Goal: Communication & Community: Answer question/provide support

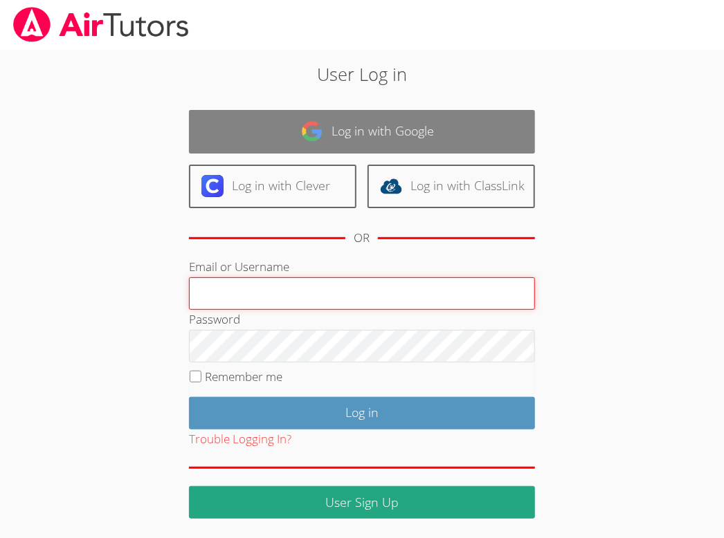
type input "[EMAIL_ADDRESS][DOMAIN_NAME]"
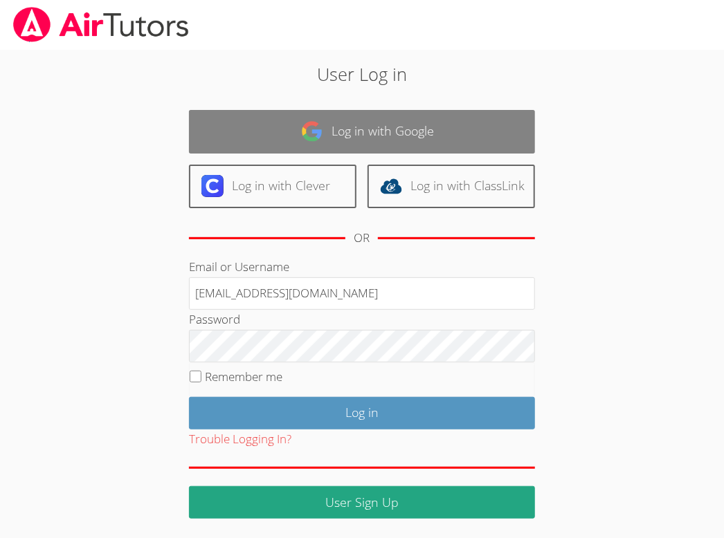
click at [384, 128] on link "Log in with Google" at bounding box center [362, 132] width 346 height 44
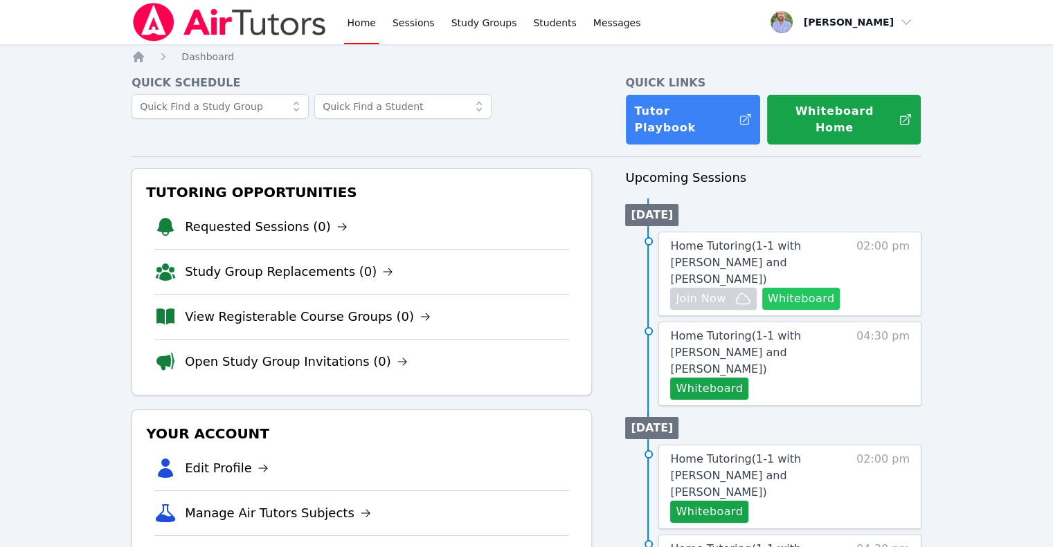
click at [723, 288] on button "Whiteboard" at bounding box center [801, 299] width 78 height 22
click at [593, 24] on span "Messages" at bounding box center [617, 23] width 48 height 14
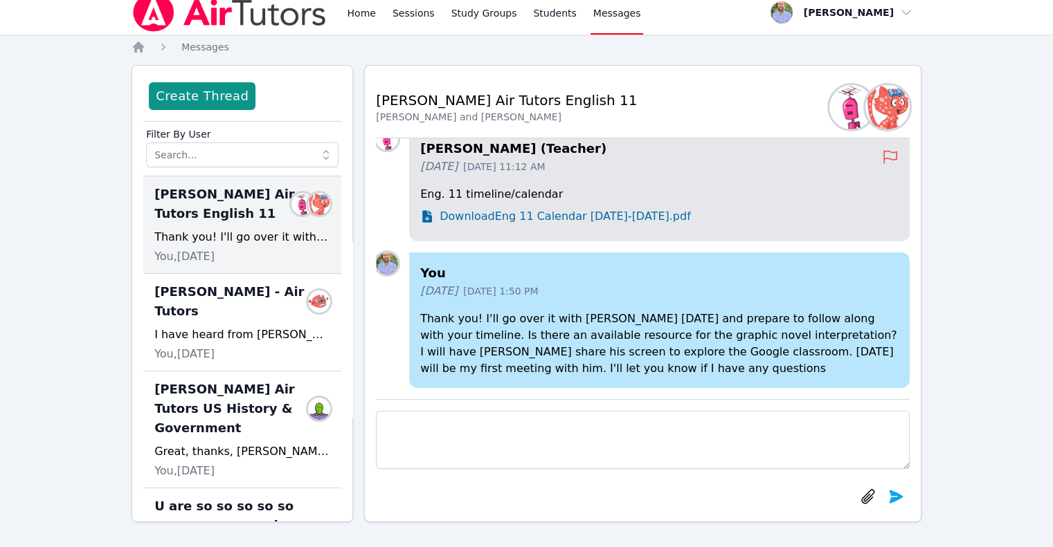
scroll to position [12, 0]
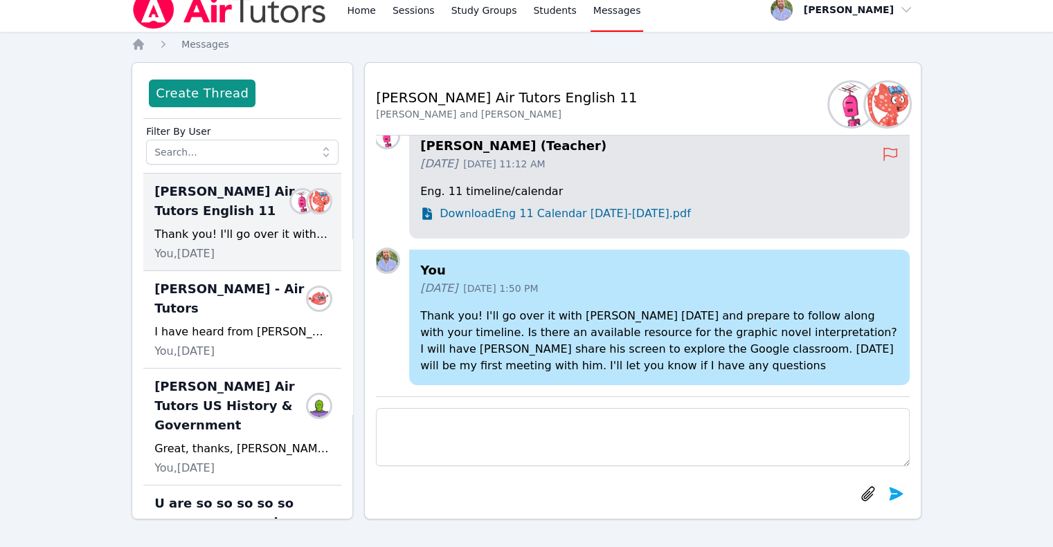
click at [561, 455] on textarea at bounding box center [643, 437] width 534 height 58
click at [515, 217] on span "Download Eng 11 Calendar [DATE]-[DATE].pdf" at bounding box center [564, 214] width 251 height 17
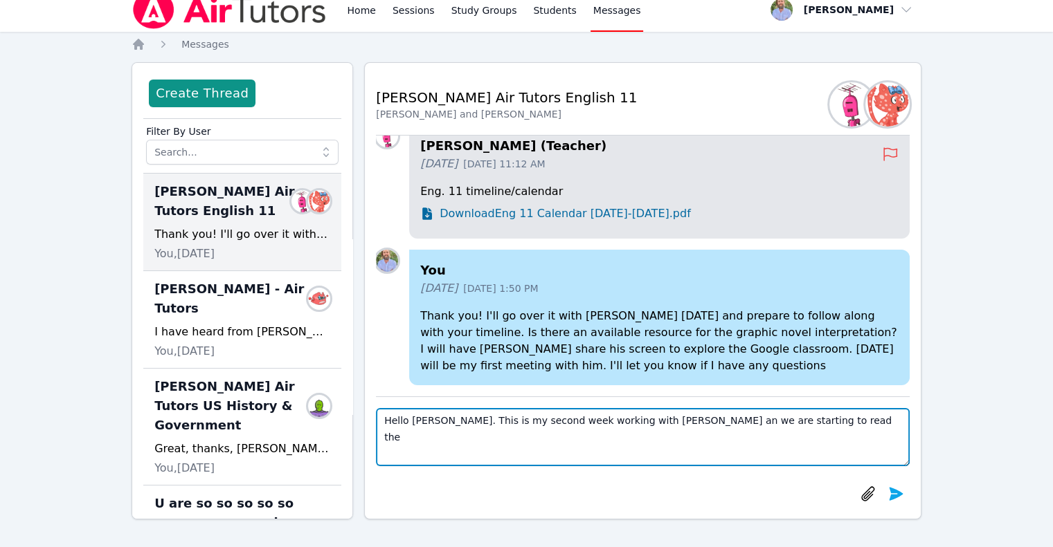
click at [723, 415] on textarea "Hello [PERSON_NAME]. This is my second week working with [PERSON_NAME] an we ar…" at bounding box center [643, 437] width 534 height 58
click at [482, 439] on textarea "Hello [PERSON_NAME]. This is my second week working with [PERSON_NAME] an we ar…" at bounding box center [643, 437] width 534 height 58
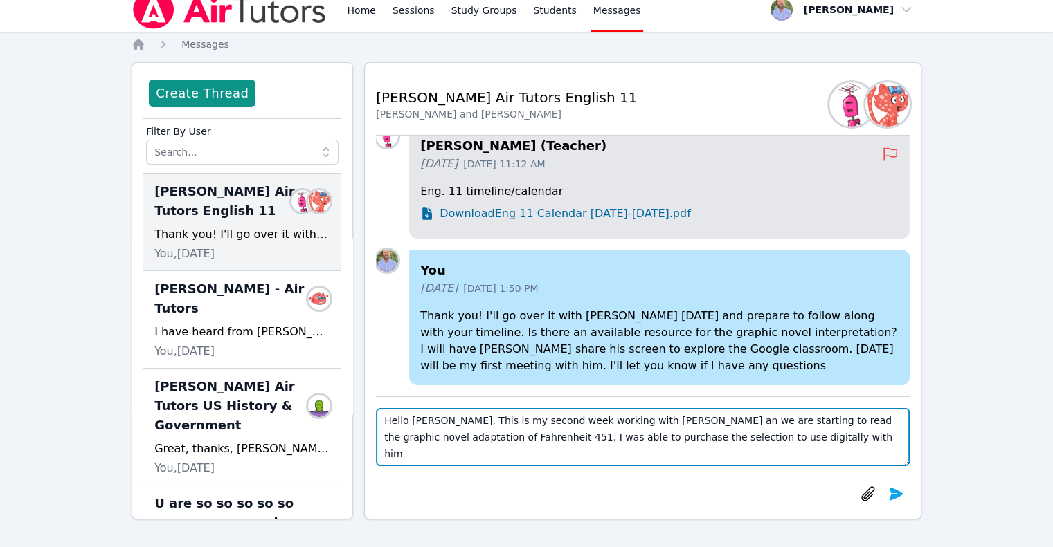
click at [644, 445] on textarea "Hello [PERSON_NAME]. This is my second week working with [PERSON_NAME] an we ar…" at bounding box center [643, 437] width 534 height 58
click at [723, 446] on textarea "Hello [PERSON_NAME]. This is my second week working with [PERSON_NAME] an we ar…" at bounding box center [643, 437] width 534 height 58
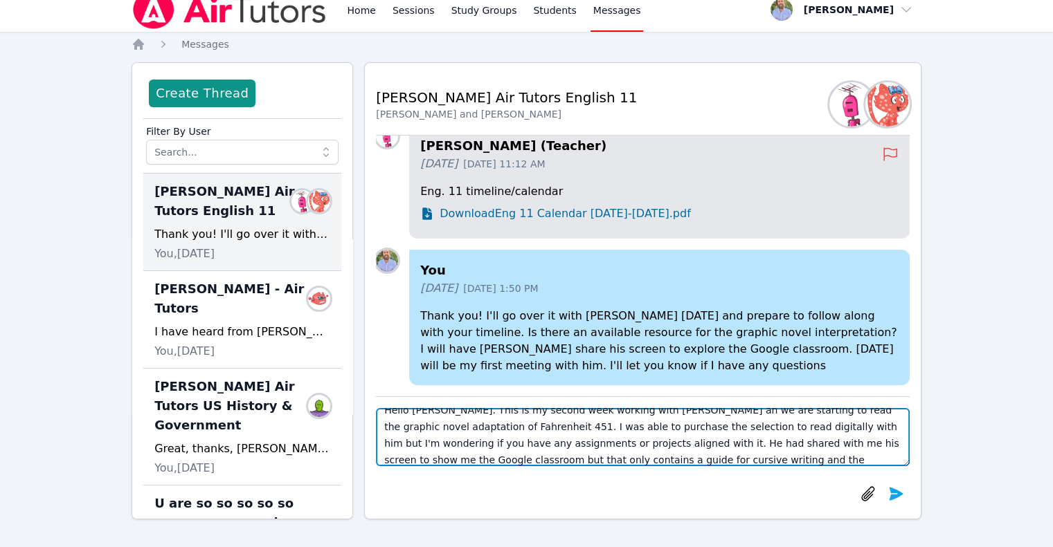
scroll to position [27, 0]
click at [723, 424] on textarea "Hello [PERSON_NAME]. This is my second week working with [PERSON_NAME] an we ar…" at bounding box center [643, 437] width 534 height 58
click at [389, 442] on textarea "Hello [PERSON_NAME]. This is my second week working with [PERSON_NAME] an we ar…" at bounding box center [643, 437] width 534 height 58
click at [723, 445] on textarea "Hello [PERSON_NAME]. This is my second week working with [PERSON_NAME] an we ar…" at bounding box center [643, 437] width 534 height 58
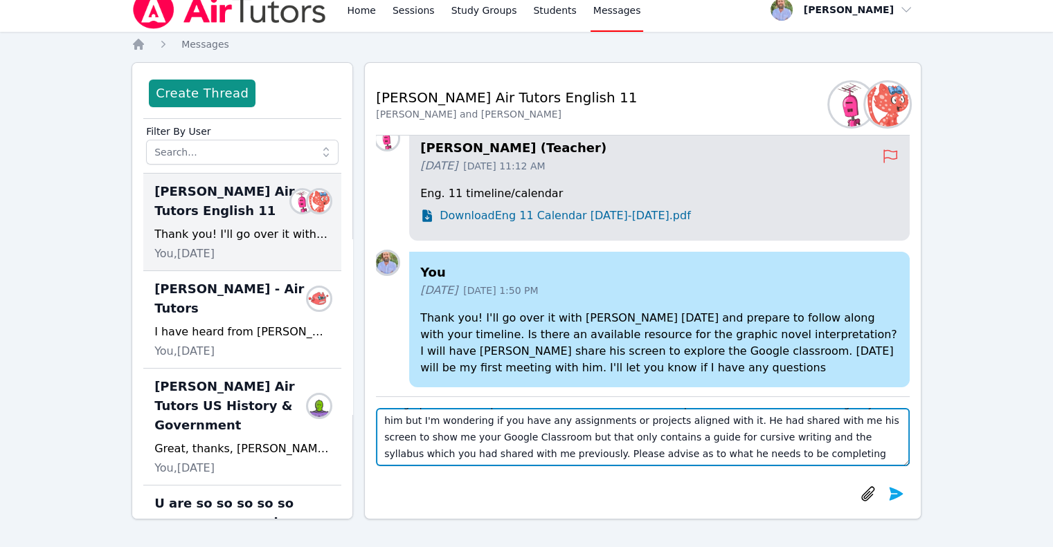
scroll to position [0, 0]
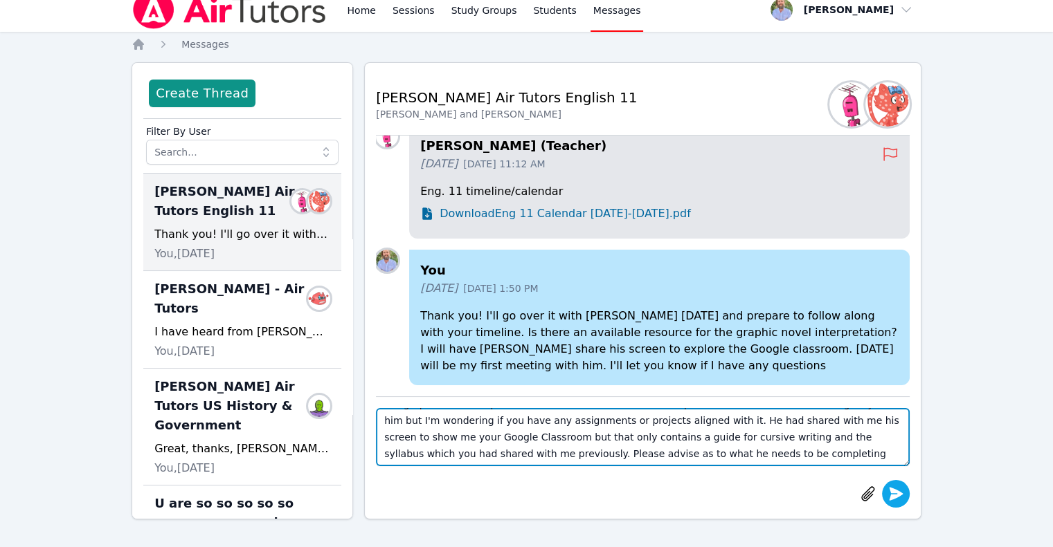
type textarea "Hello [PERSON_NAME]. This is my second week working with [PERSON_NAME] an we ar…"
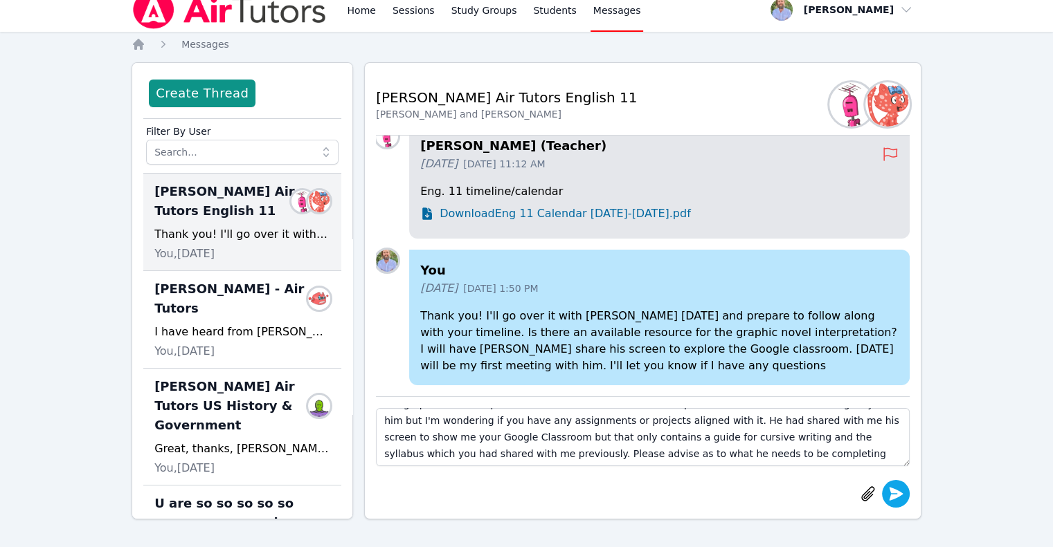
click at [723, 493] on icon "submit" at bounding box center [896, 493] width 14 height 13
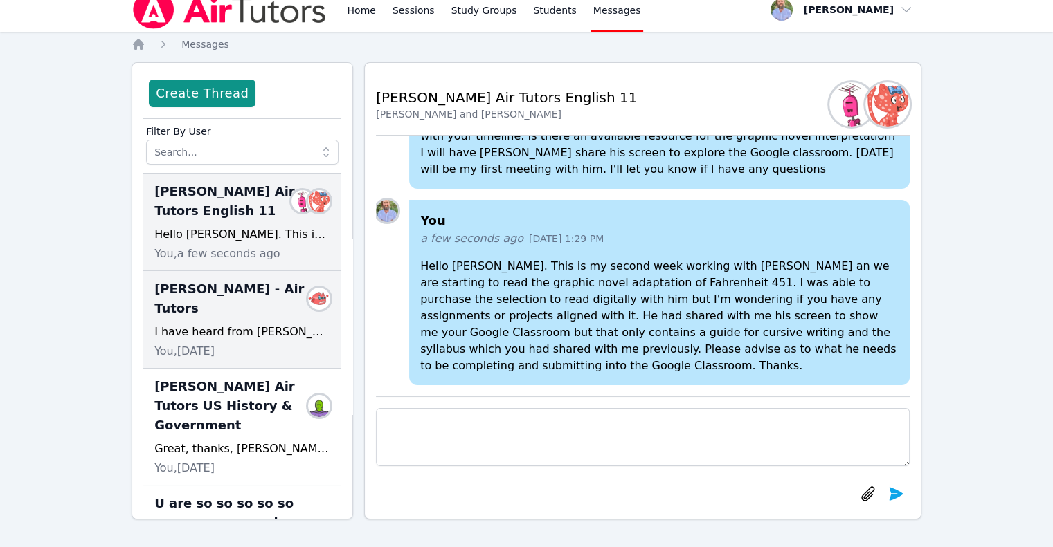
click at [210, 332] on div "I have heard from [PERSON_NAME] that she was able to clear things up for you re…" at bounding box center [242, 332] width 176 height 17
